Goal: Task Accomplishment & Management: Use online tool/utility

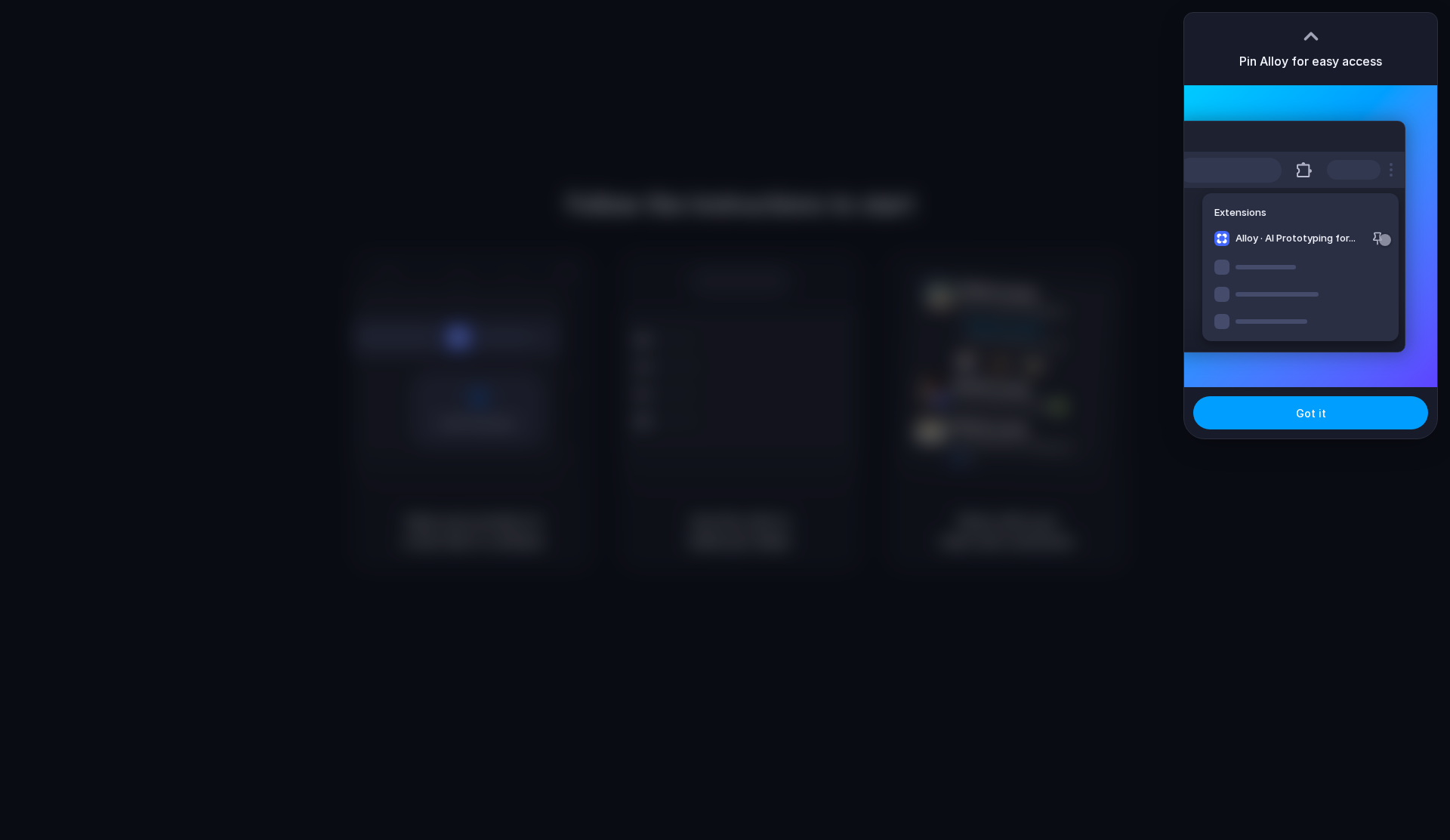
click at [1262, 428] on button "Got it" at bounding box center [1310, 412] width 234 height 33
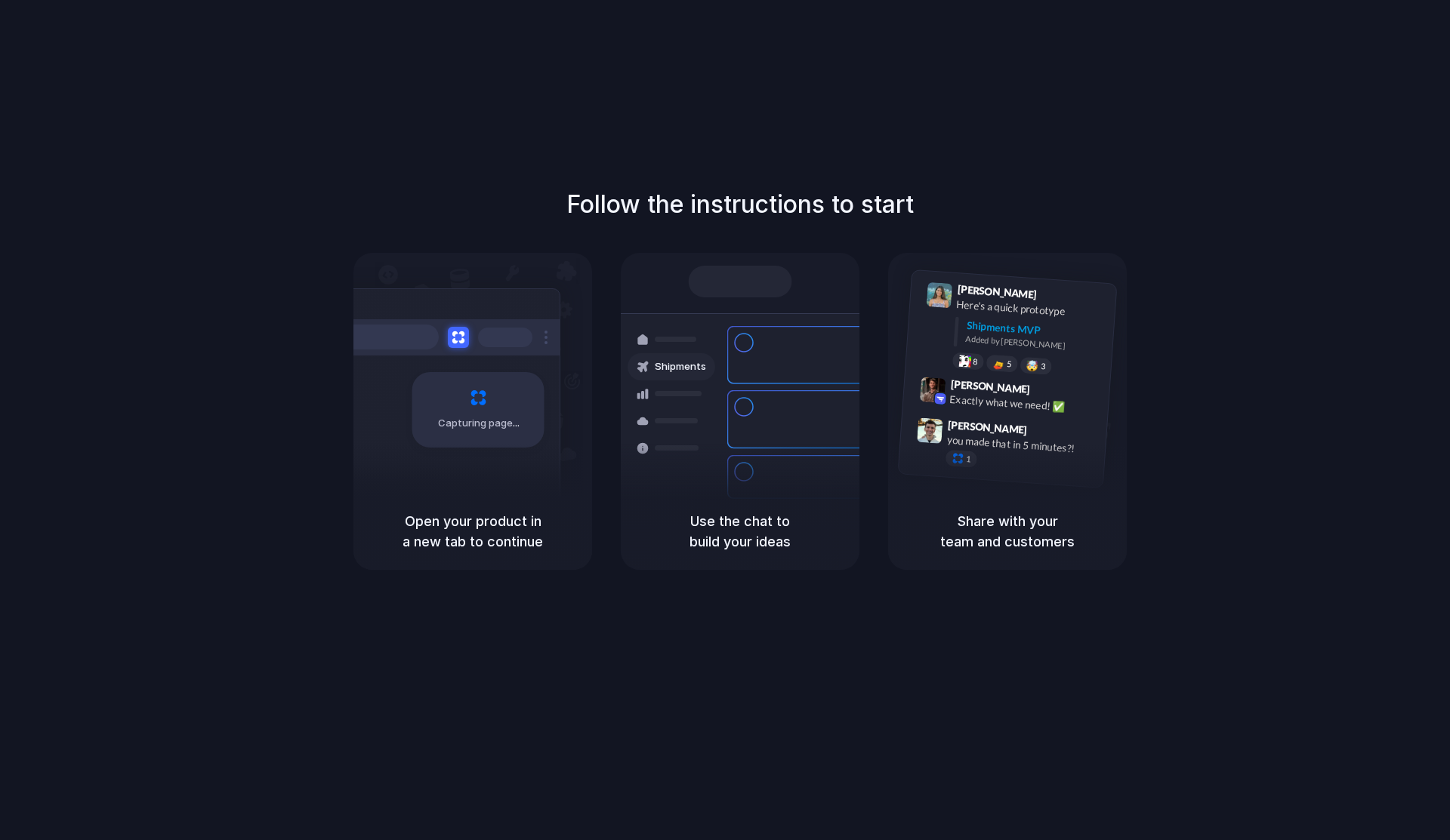
click at [1247, 93] on div "Follow the instructions to start Capturing page Open your product in a new tab …" at bounding box center [740, 435] width 1480 height 870
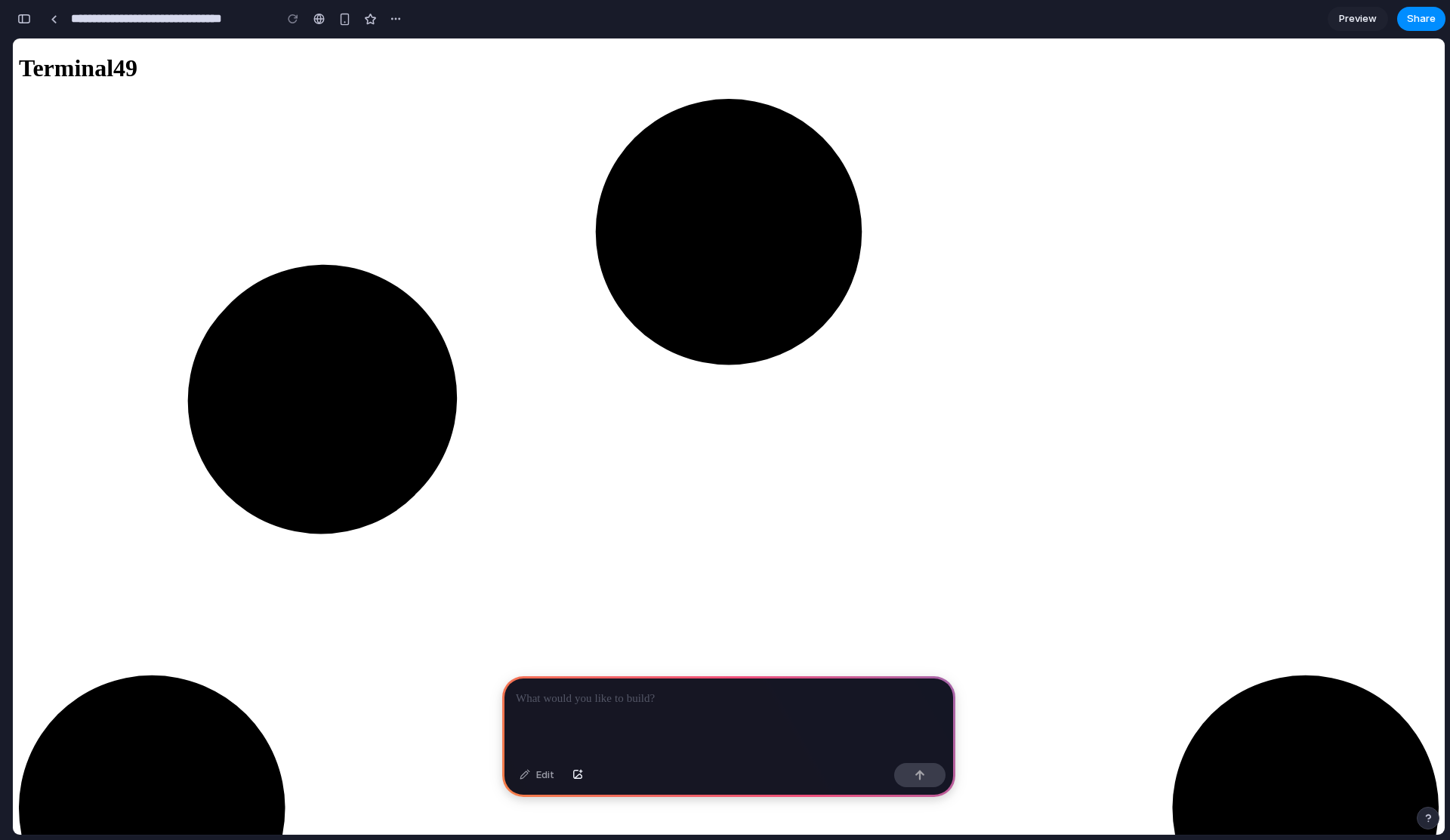
click at [546, 775] on div "Edit" at bounding box center [537, 776] width 50 height 25
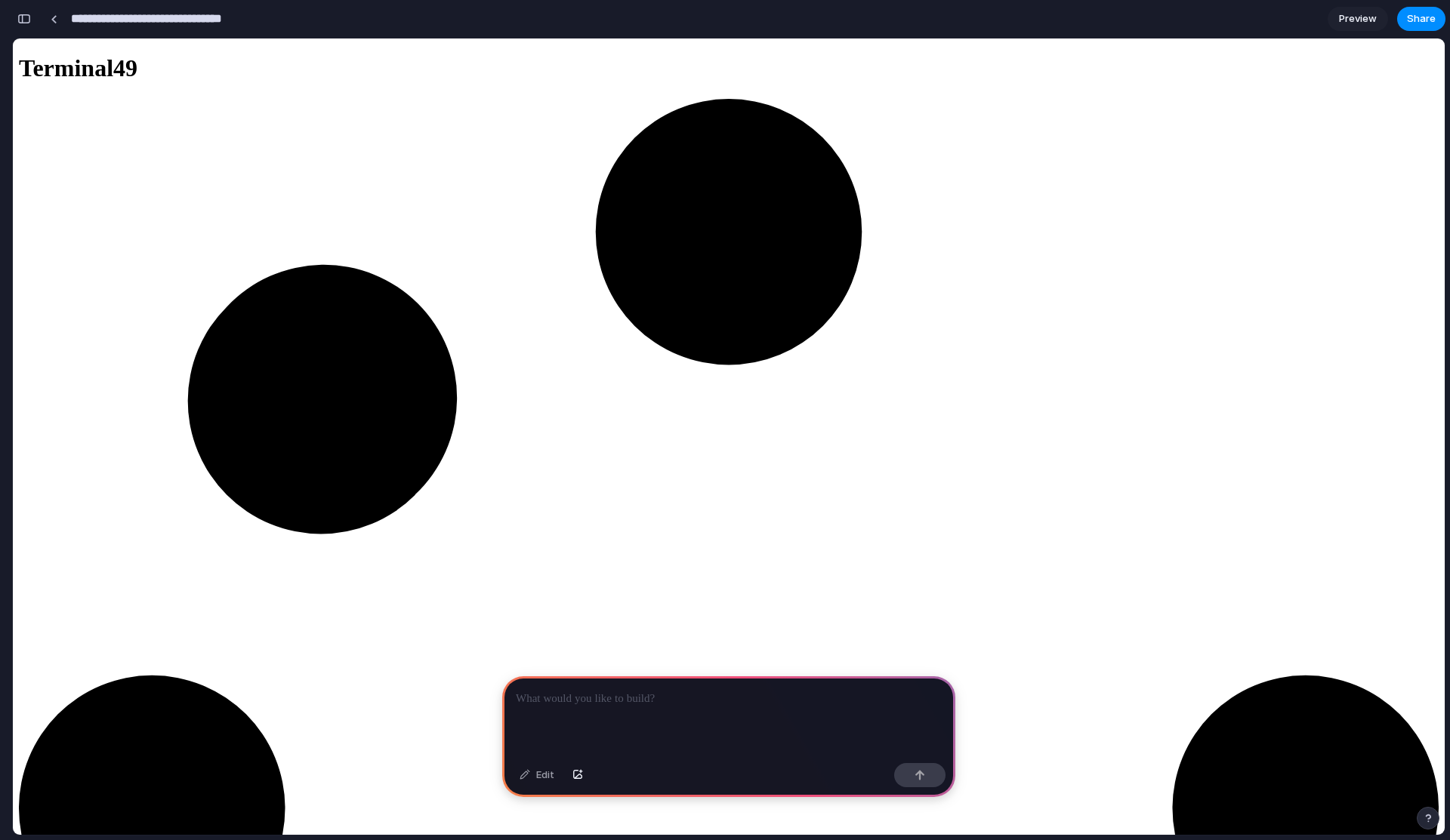
click at [259, 19] on input "**********" at bounding box center [168, 19] width 201 height 27
click at [234, 18] on input "**********" at bounding box center [168, 19] width 201 height 27
click at [91, 17] on input "**********" at bounding box center [175, 19] width 215 height 27
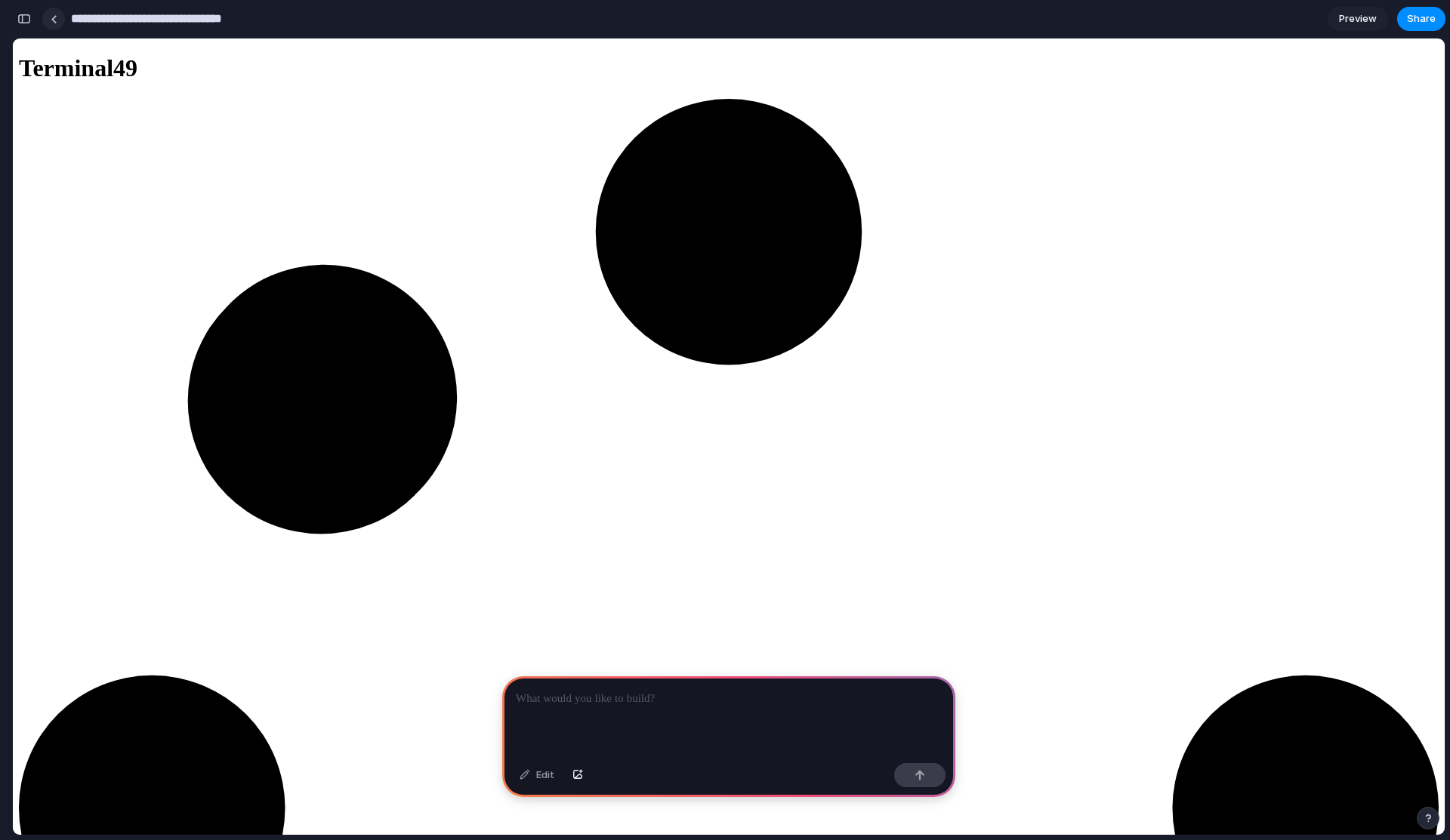
click at [52, 17] on div at bounding box center [54, 19] width 7 height 9
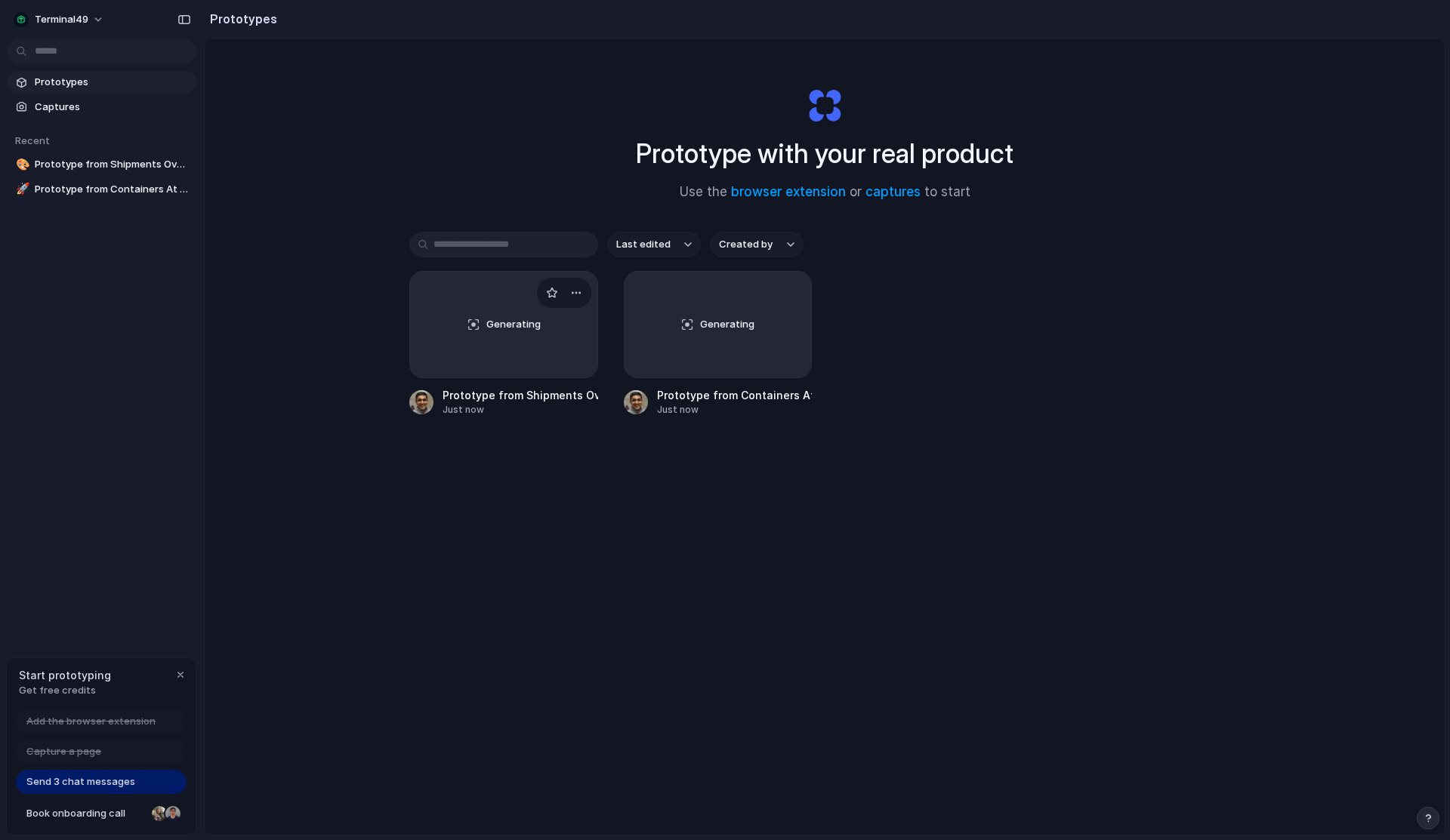
click at [530, 328] on span "Generating" at bounding box center [513, 324] width 55 height 15
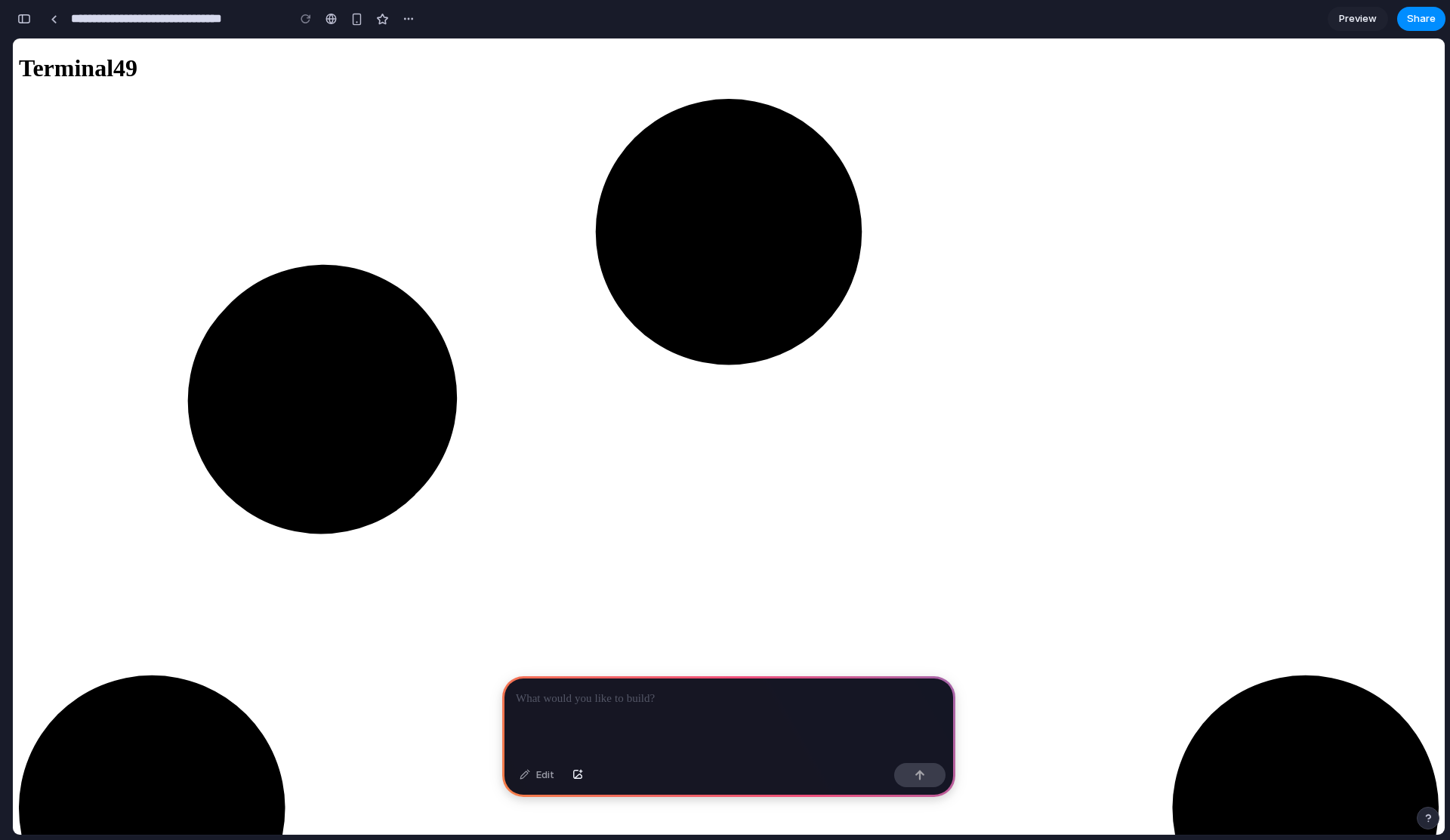
drag, startPoint x: 427, startPoint y: 523, endPoint x: 330, endPoint y: 422, distance: 140.0
drag, startPoint x: 317, startPoint y: 405, endPoint x: 249, endPoint y: 147, distance: 266.8
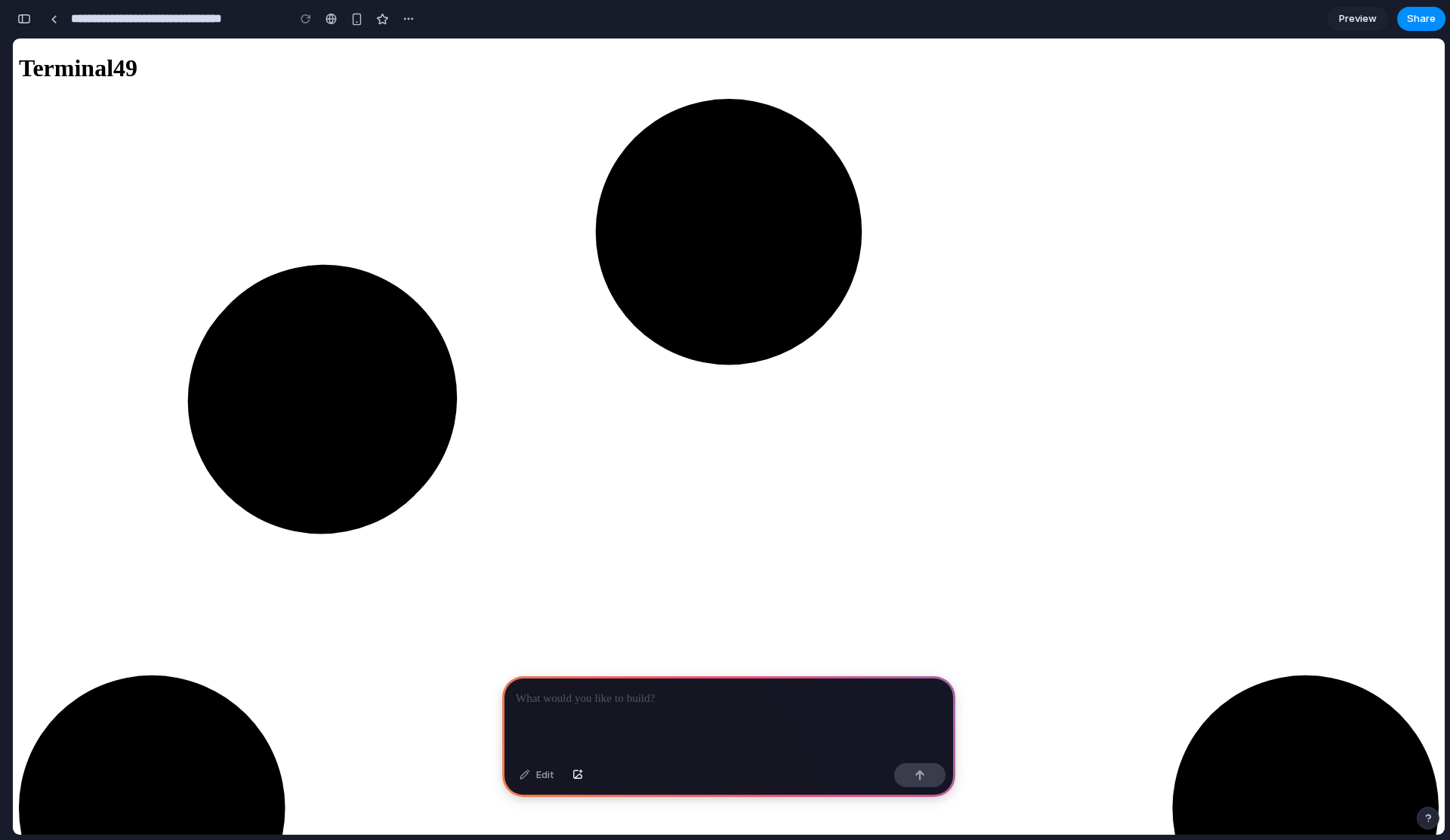
click at [554, 691] on p at bounding box center [729, 698] width 426 height 18
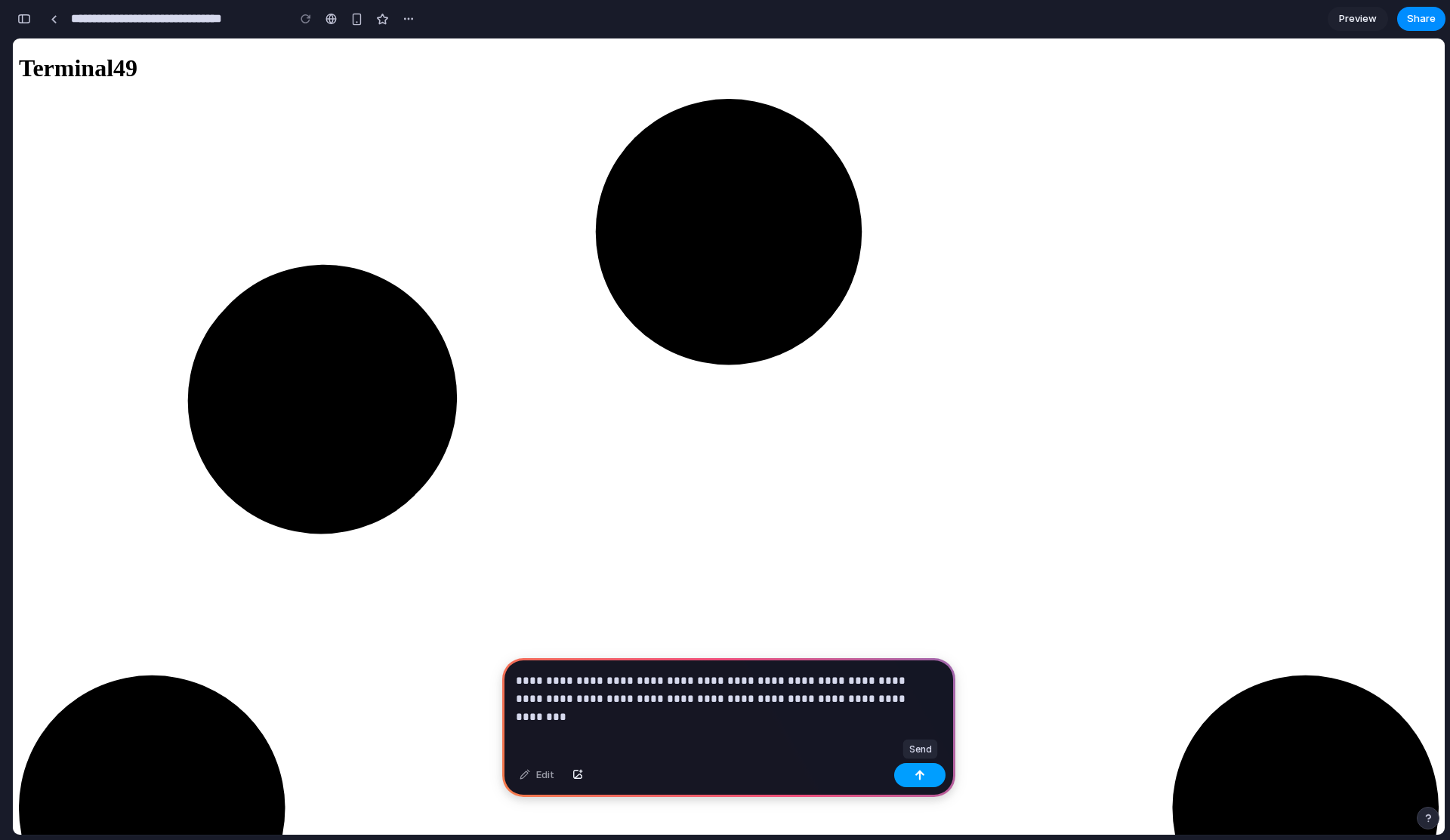
click at [906, 775] on button "button" at bounding box center [920, 776] width 51 height 25
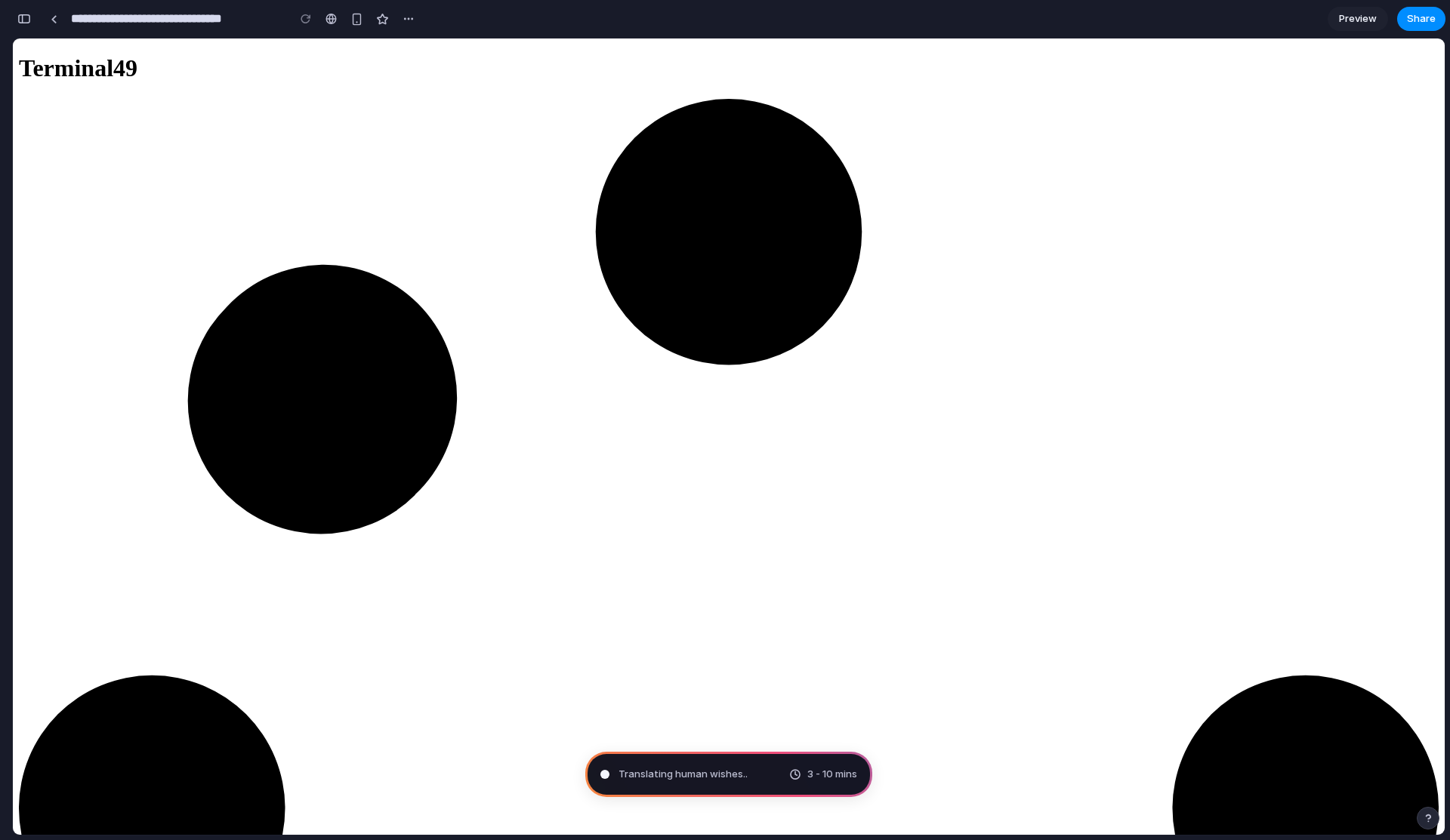
click at [831, 773] on span "3 - 10 mins" at bounding box center [832, 775] width 50 height 15
click at [604, 773] on div at bounding box center [605, 775] width 9 height 9
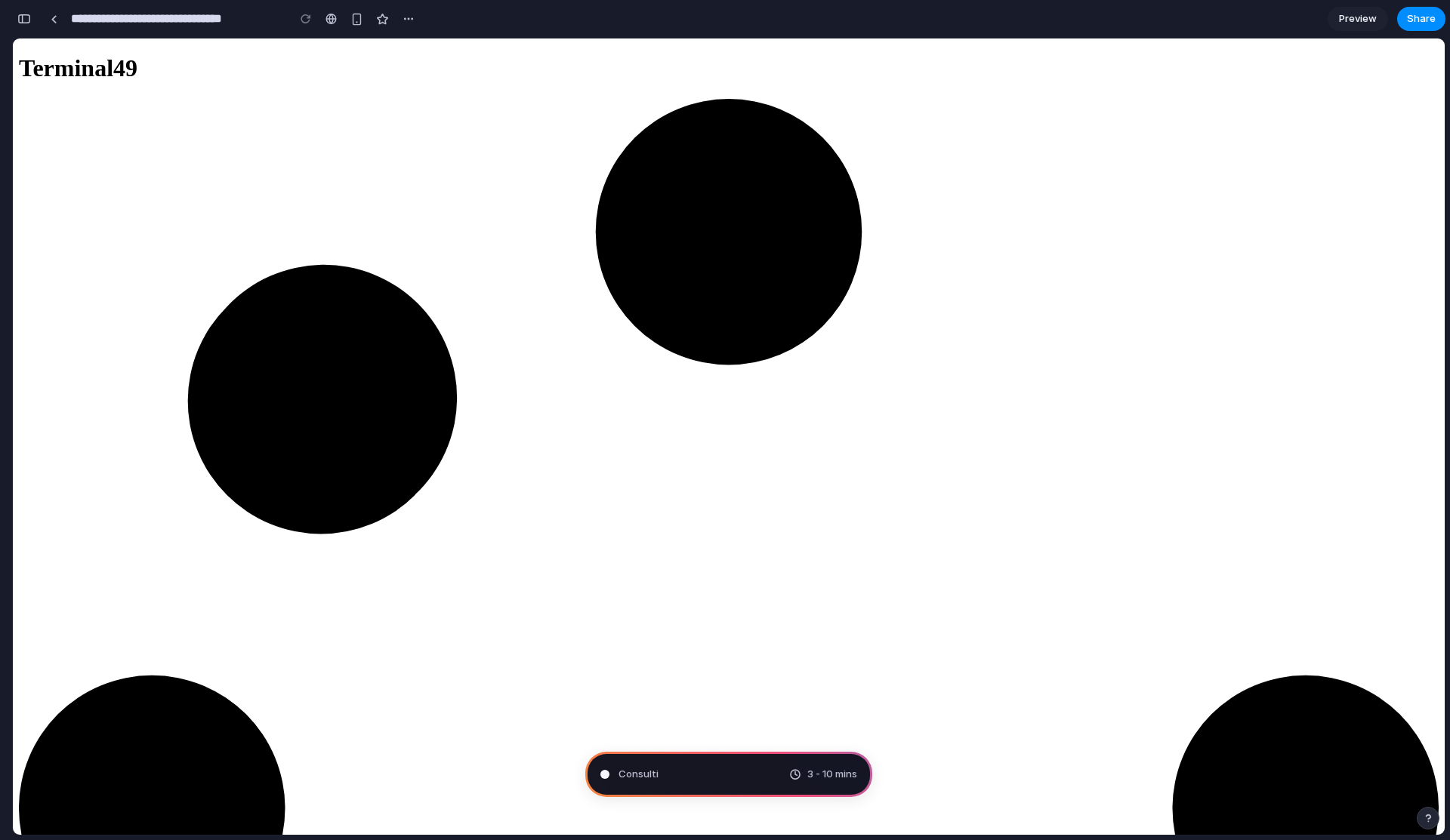
click at [417, 27] on div at bounding box center [408, 19] width 23 height 23
click at [409, 17] on div "button" at bounding box center [408, 19] width 12 height 12
click at [409, 17] on div "Duplicate Delete" at bounding box center [725, 420] width 1450 height 840
click at [214, 21] on input "**********" at bounding box center [175, 19] width 215 height 27
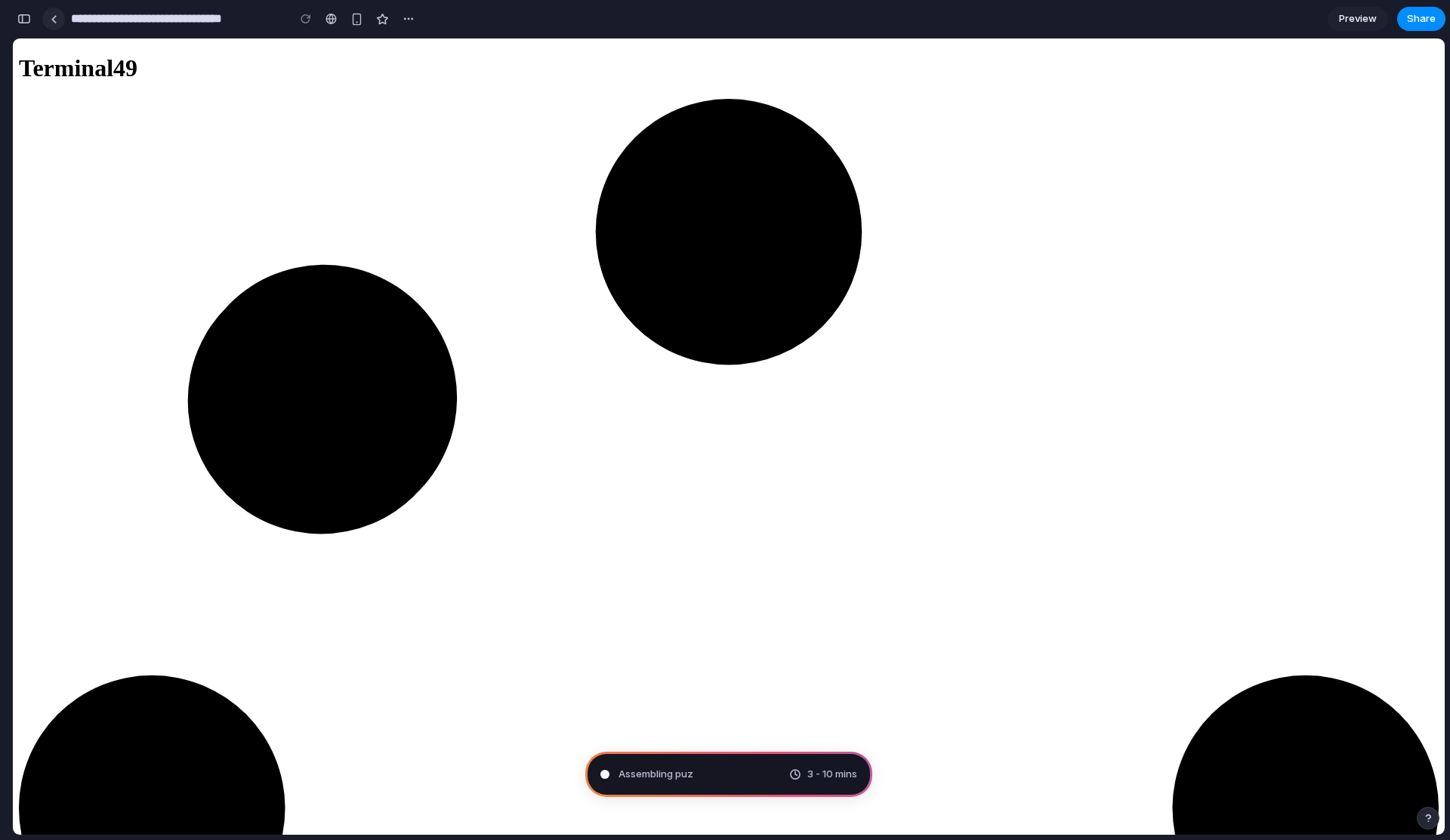
click at [47, 21] on link at bounding box center [54, 19] width 23 height 23
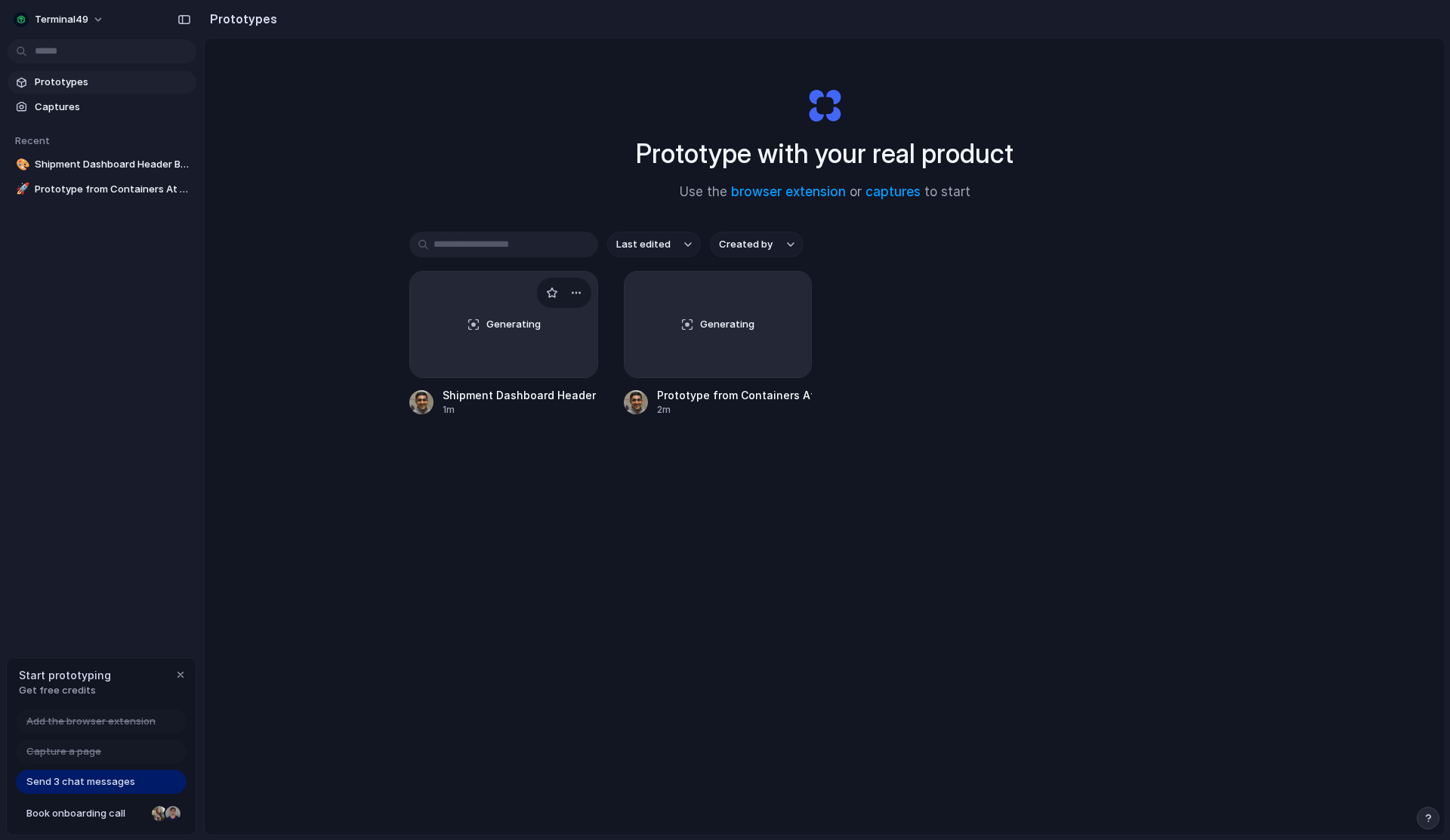
click at [486, 317] on span "Generating" at bounding box center [513, 324] width 55 height 15
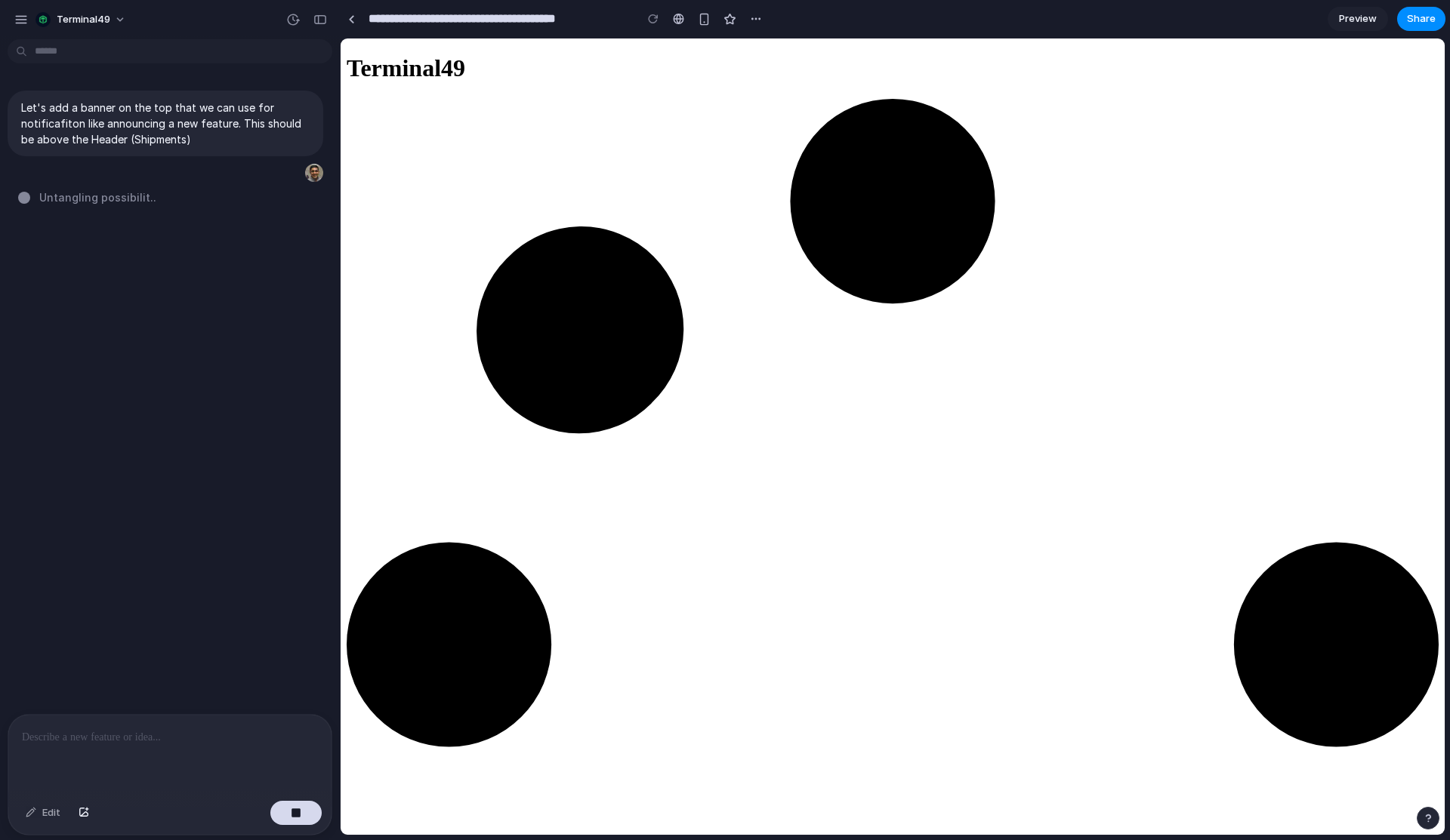
drag, startPoint x: 628, startPoint y: 380, endPoint x: 628, endPoint y: 388, distance: 8.0
